Goal: Transaction & Acquisition: Purchase product/service

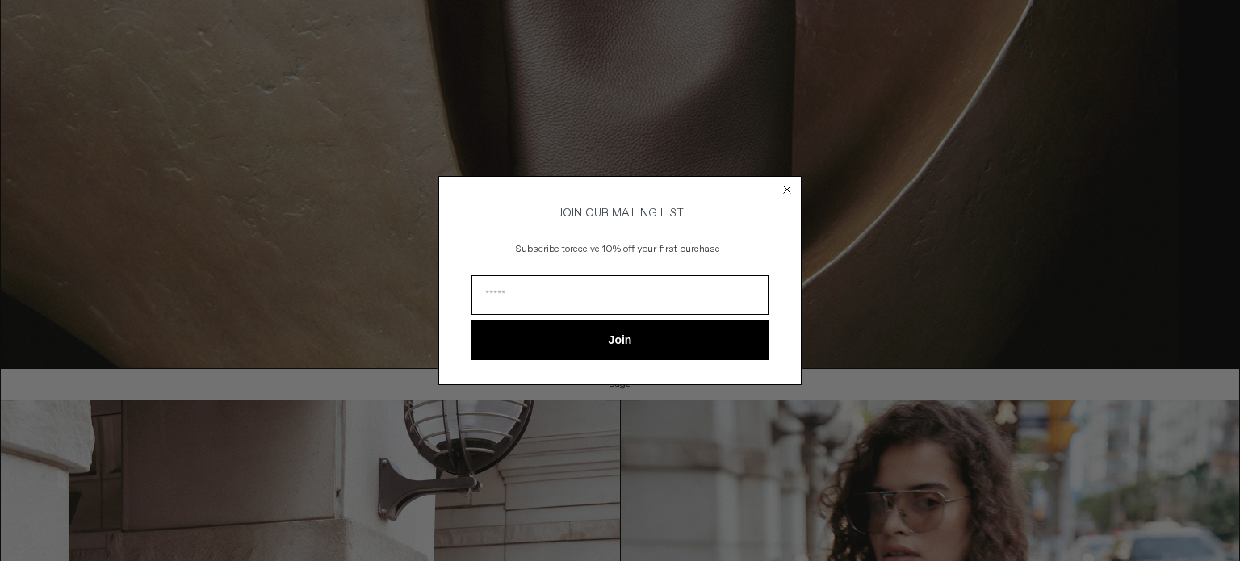
click at [788, 182] on circle "Close dialog" at bounding box center [787, 189] width 15 height 15
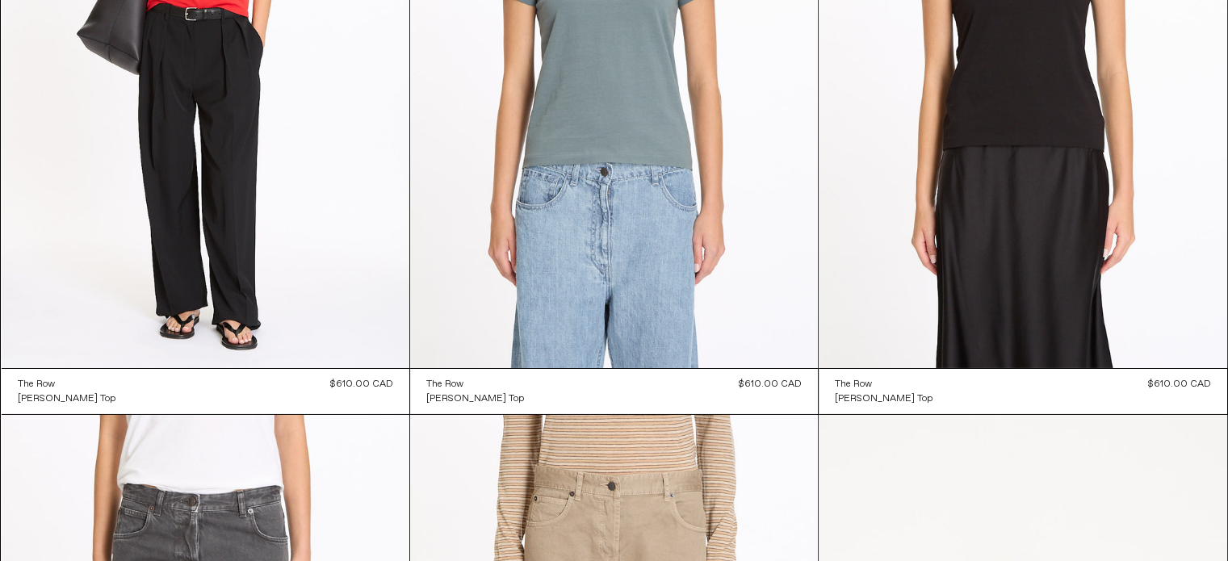
scroll to position [11541, 0]
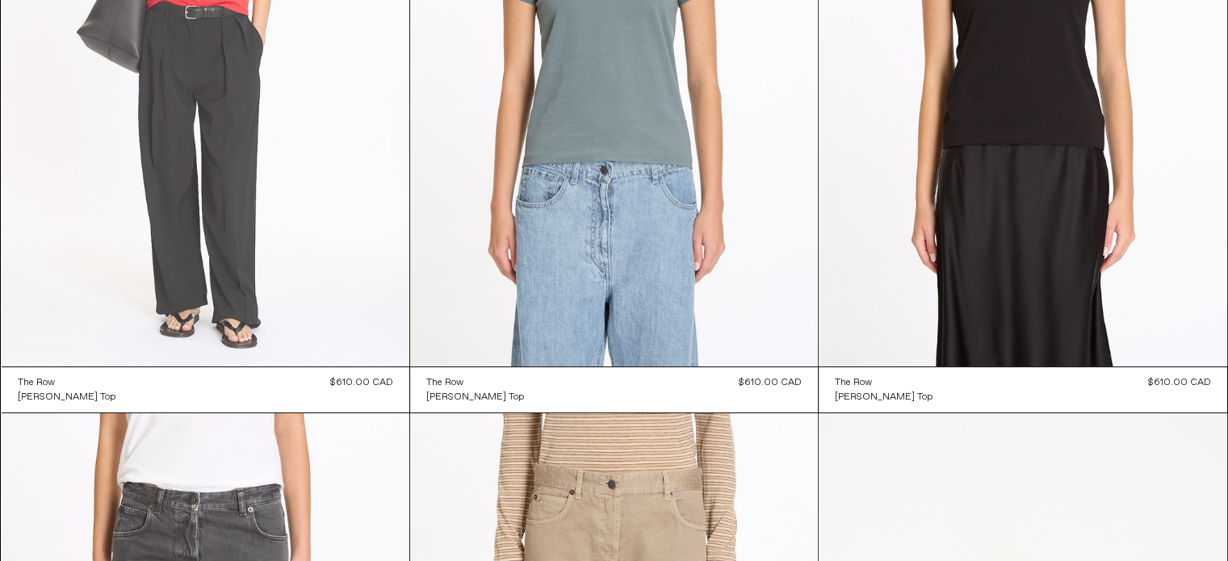
click at [272, 225] on at bounding box center [206, 61] width 408 height 612
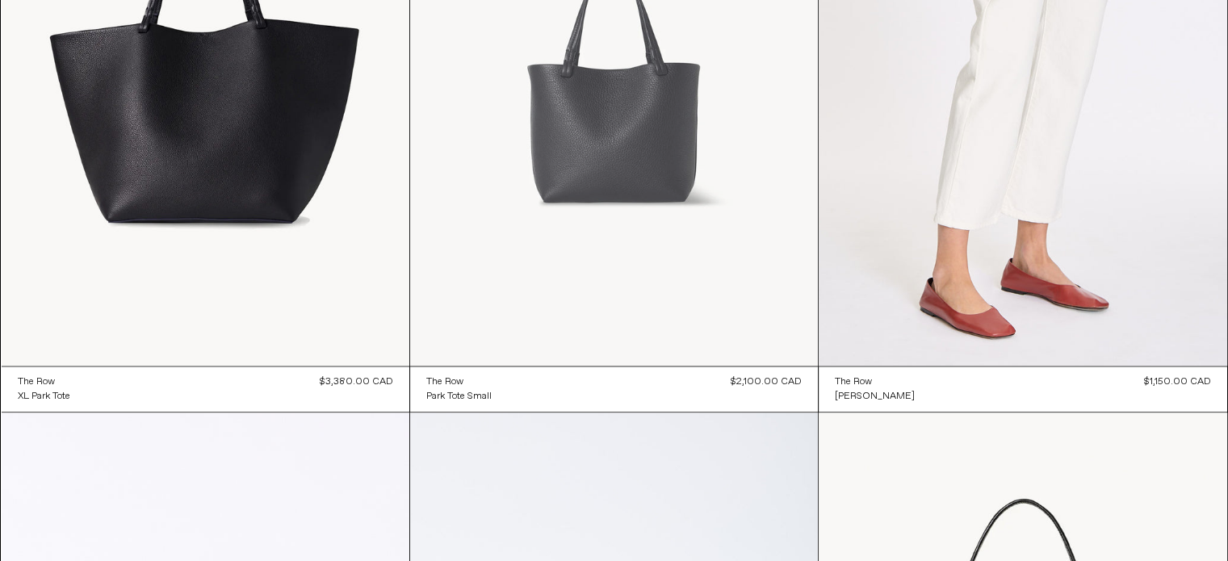
scroll to position [14183, 0]
click at [627, 191] on at bounding box center [614, 59] width 408 height 612
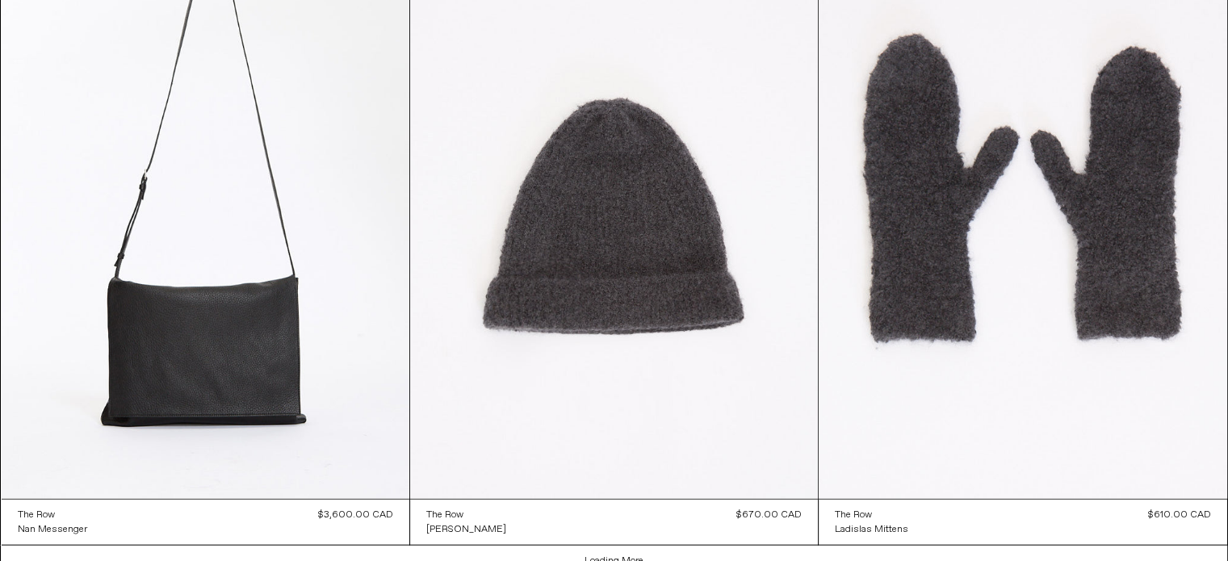
scroll to position [3533, 0]
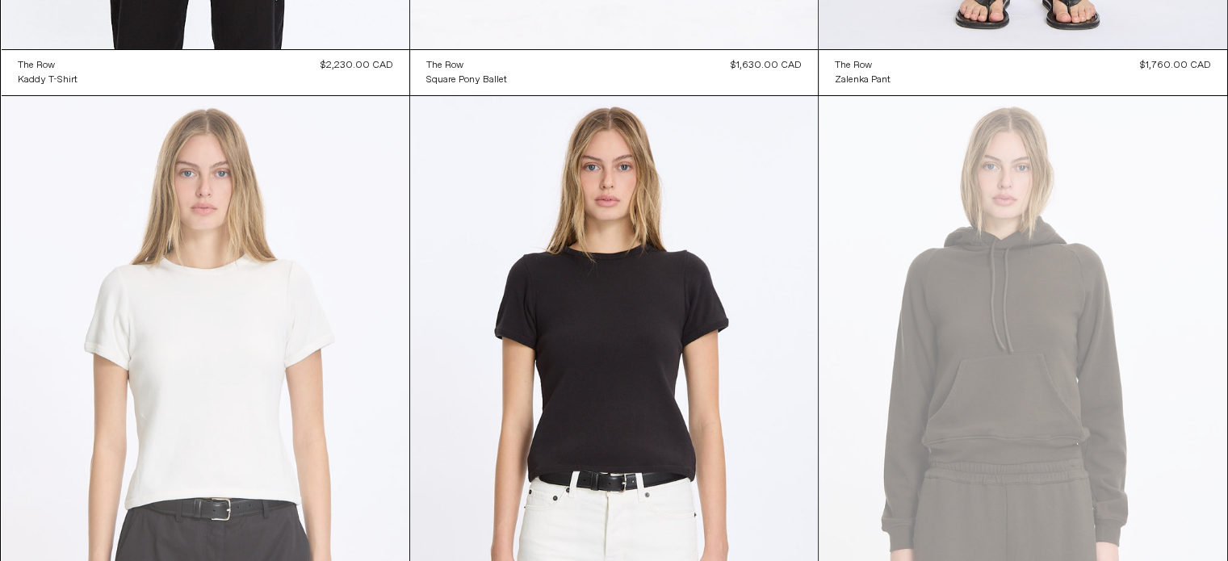
scroll to position [6109, 0]
